Goal: Task Accomplishment & Management: Use online tool/utility

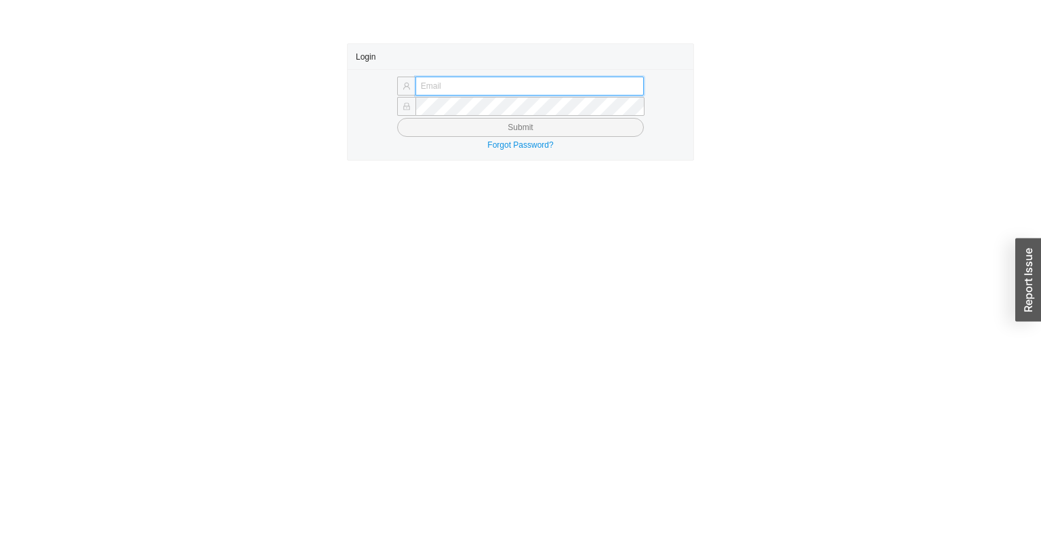
type input "angel@asbathnj.com"
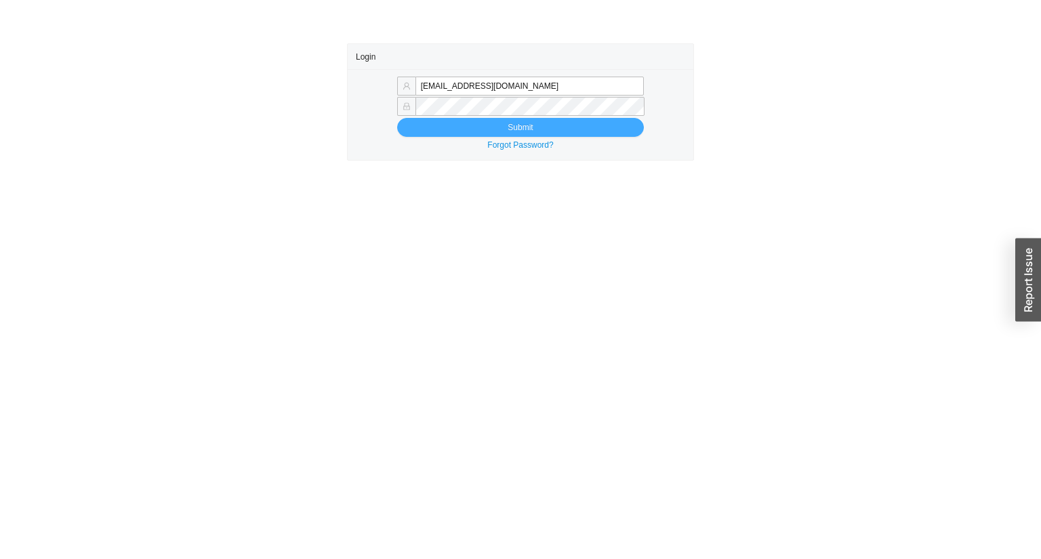
click at [482, 128] on button "Submit" at bounding box center [520, 127] width 247 height 19
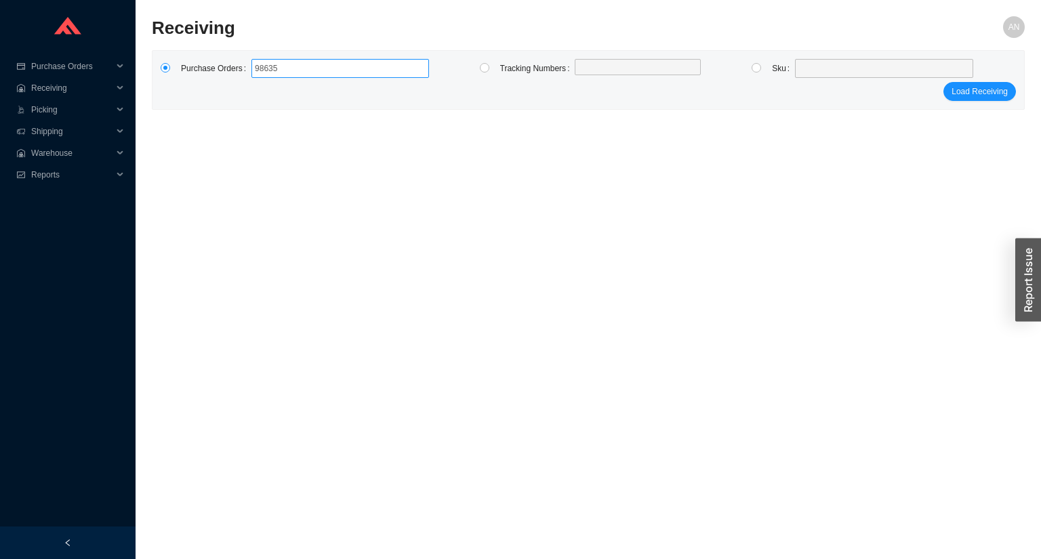
type input "986359"
type input "988799"
click button "Load Receiving" at bounding box center [979, 91] width 72 height 19
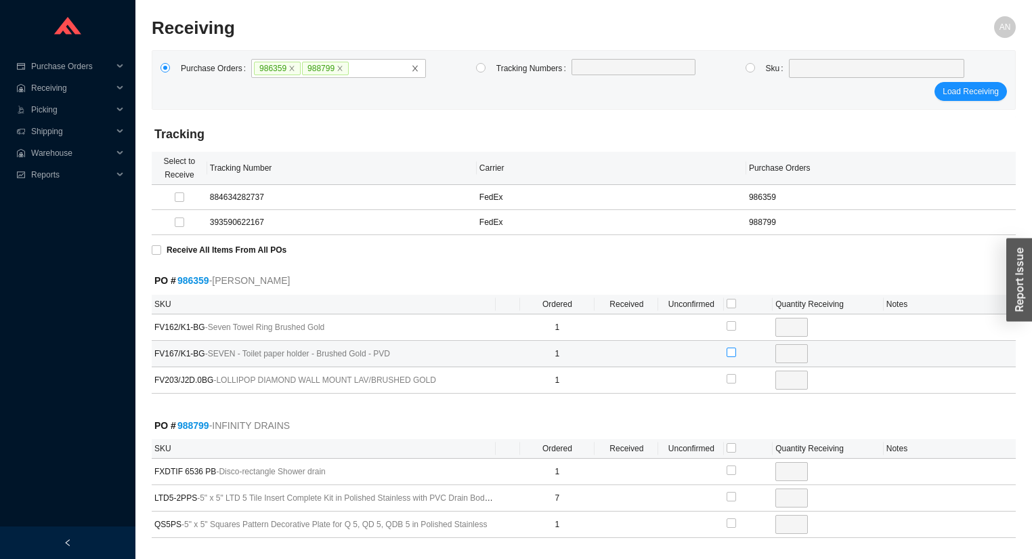
click at [734, 352] on input "checkbox" at bounding box center [731, 352] width 9 height 9
checkbox input "true"
type input "1"
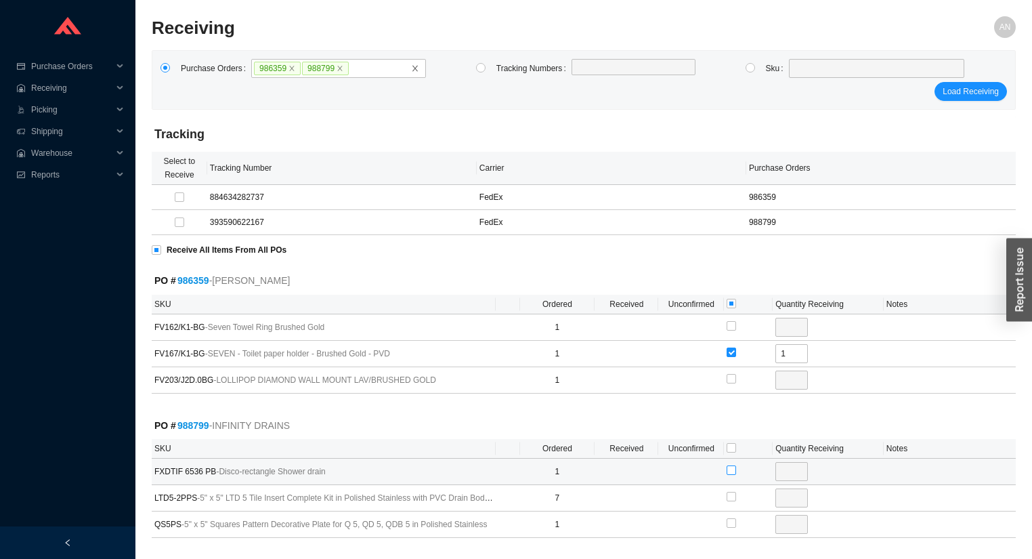
click at [730, 466] on input "checkbox" at bounding box center [731, 469] width 9 height 9
checkbox input "true"
type input "1"
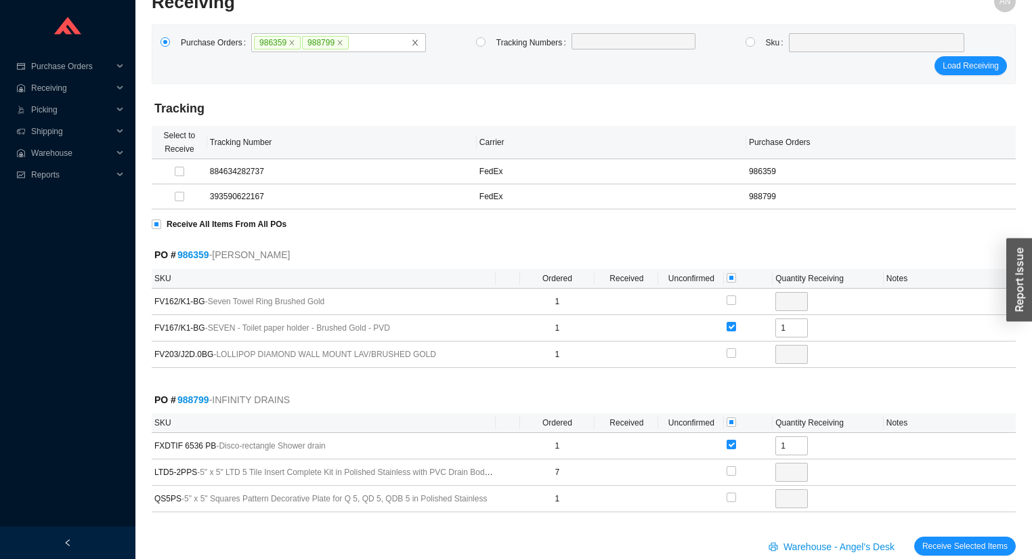
scroll to position [50, 0]
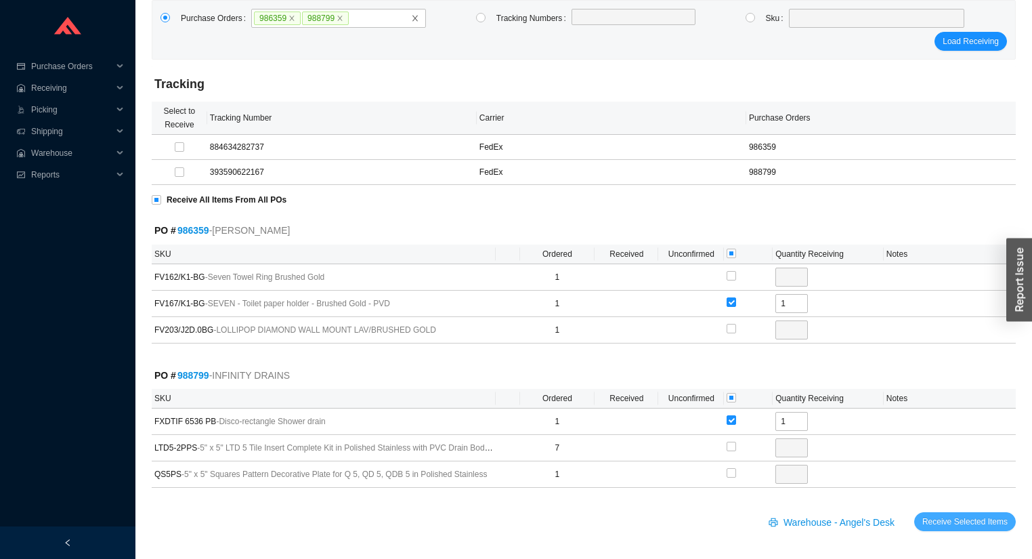
click at [982, 516] on span "Receive Selected Items" at bounding box center [965, 522] width 85 height 14
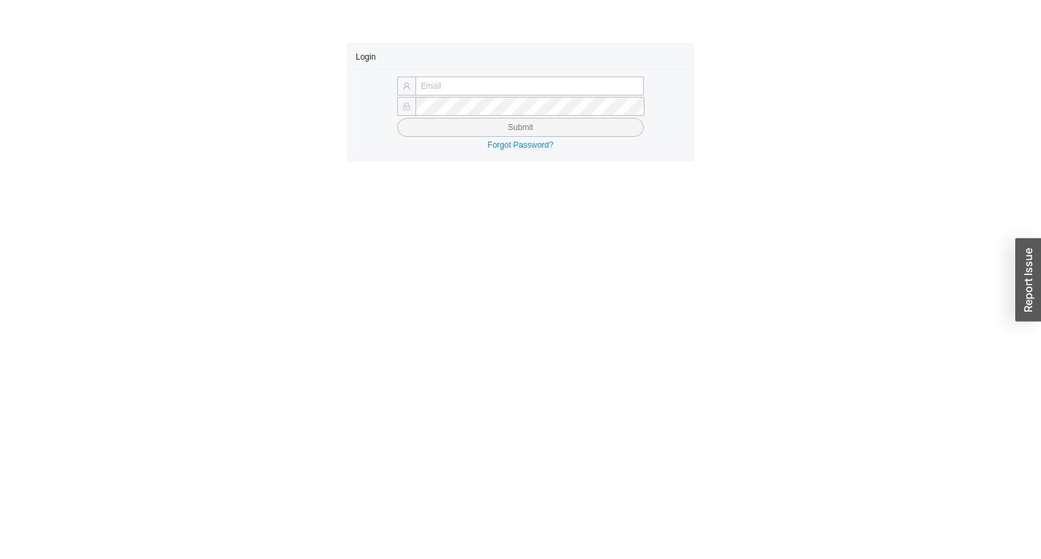
type input "[EMAIL_ADDRESS][DOMAIN_NAME]"
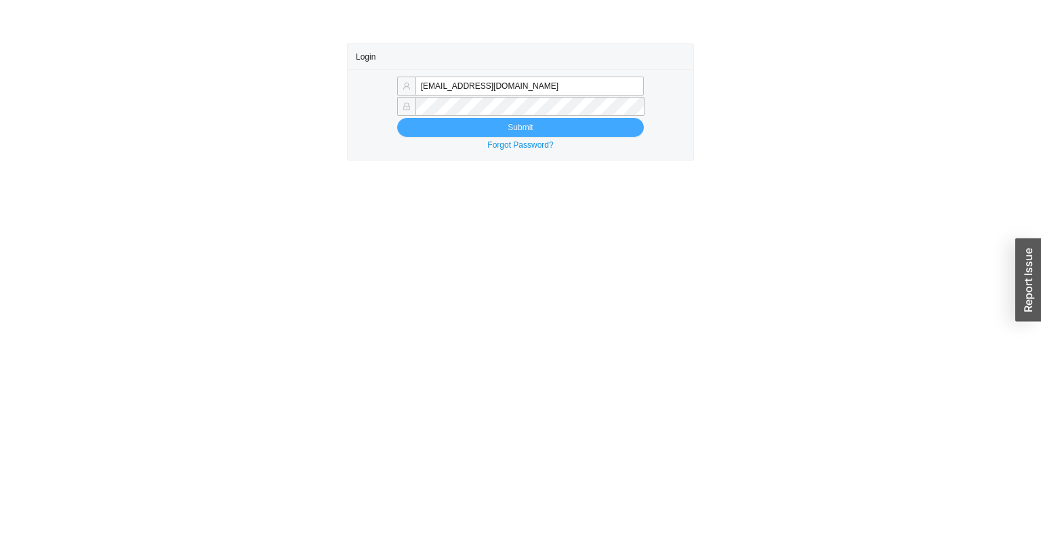
click at [490, 126] on button "Submit" at bounding box center [520, 127] width 247 height 19
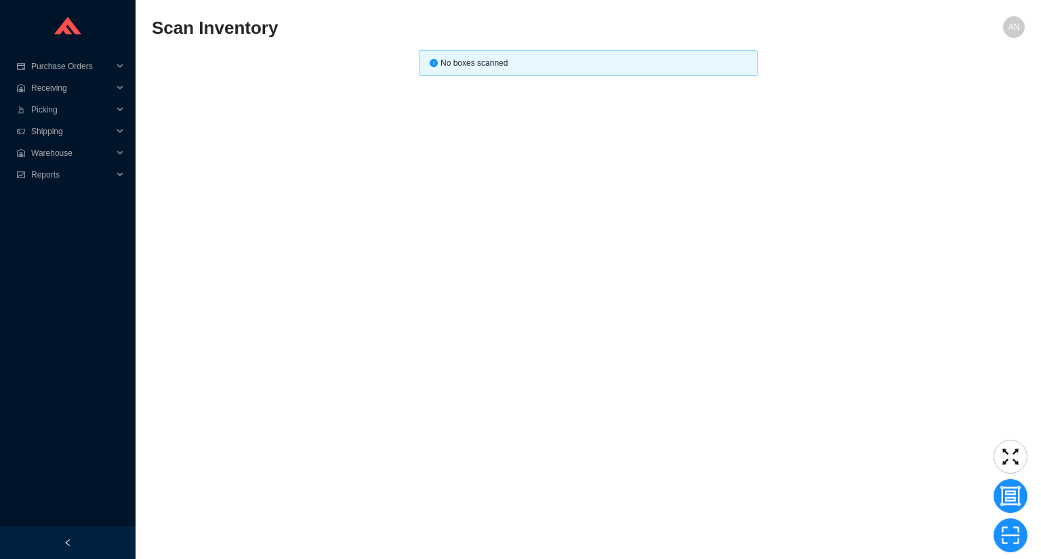
drag, startPoint x: 280, startPoint y: 145, endPoint x: 287, endPoint y: 136, distance: 11.1
click at [287, 136] on main "Scan Inventory AN No boxes scanned" at bounding box center [588, 287] width 873 height 543
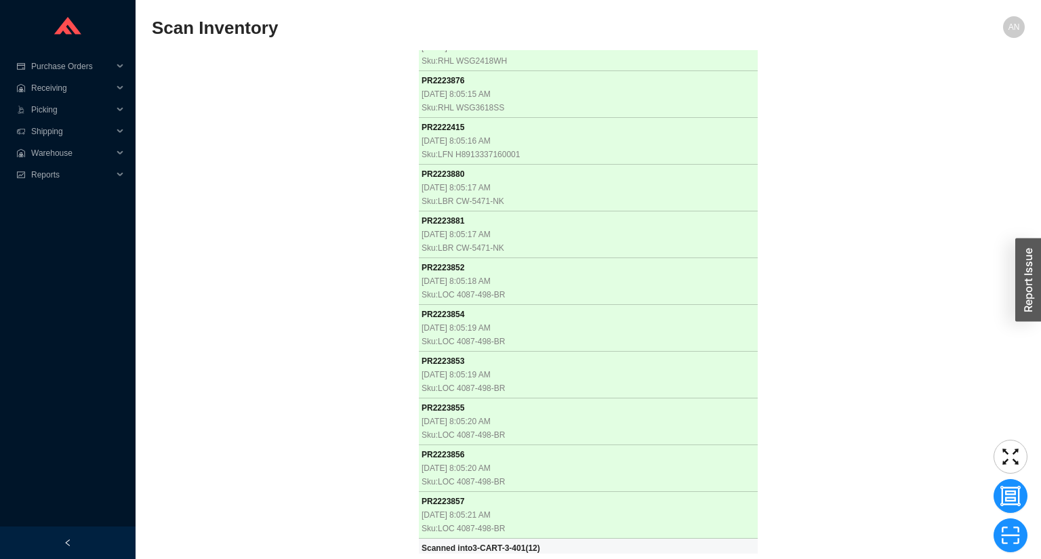
scroll to position [3888, 0]
